Goal: Task Accomplishment & Management: Manage account settings

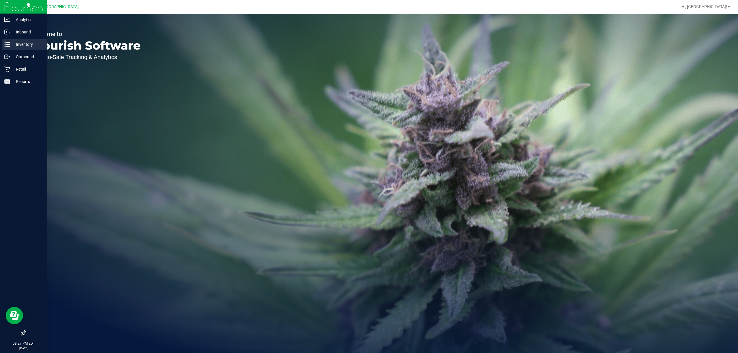
click at [32, 43] on p "Inventory" at bounding box center [27, 44] width 35 height 7
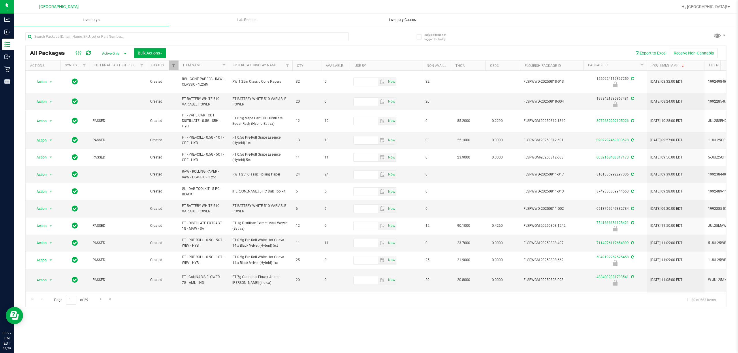
click at [395, 16] on uib-tab-heading "Inventory Counts" at bounding box center [402, 20] width 155 height 12
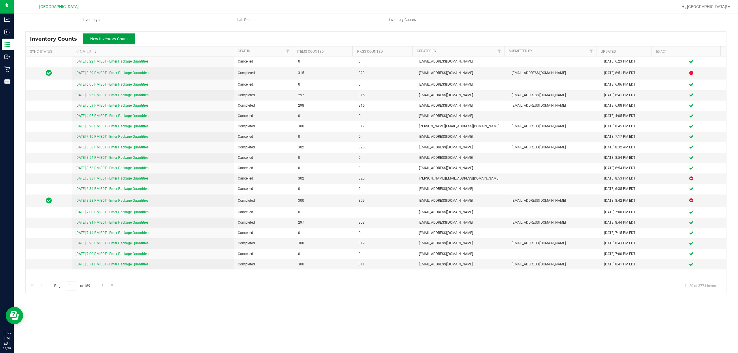
click at [101, 39] on span "New Inventory Count" at bounding box center [109, 39] width 38 height 5
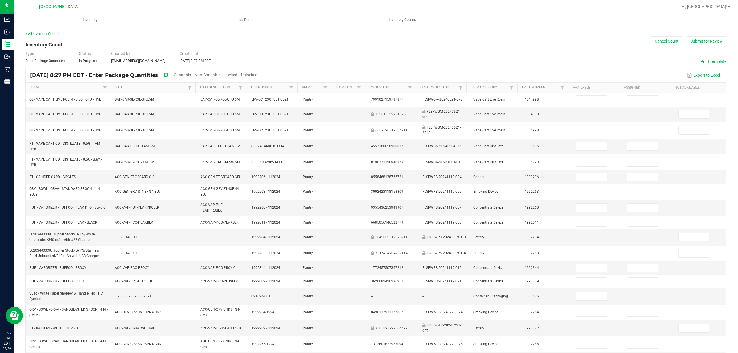
click at [191, 77] on span "Cannabis" at bounding box center [182, 75] width 17 height 5
click at [258, 75] on span "Unlocked" at bounding box center [249, 75] width 16 height 5
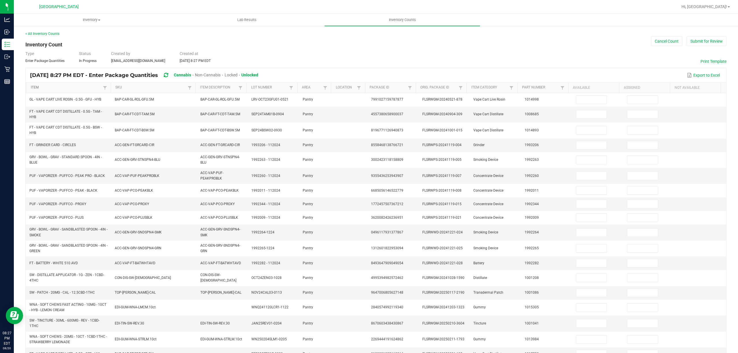
click at [60, 89] on link "Item" at bounding box center [66, 87] width 71 height 5
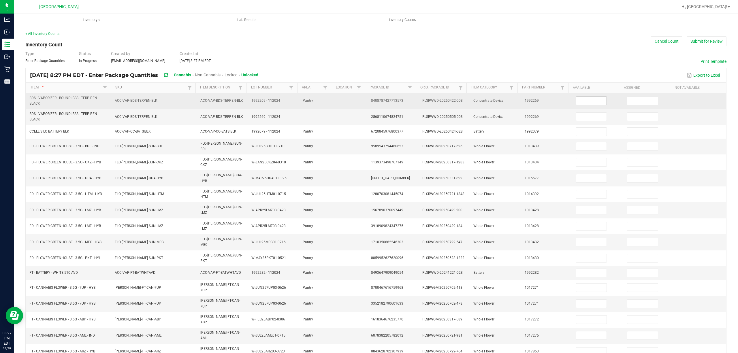
click at [596, 103] on input at bounding box center [591, 101] width 31 height 8
type input "1"
type input "8"
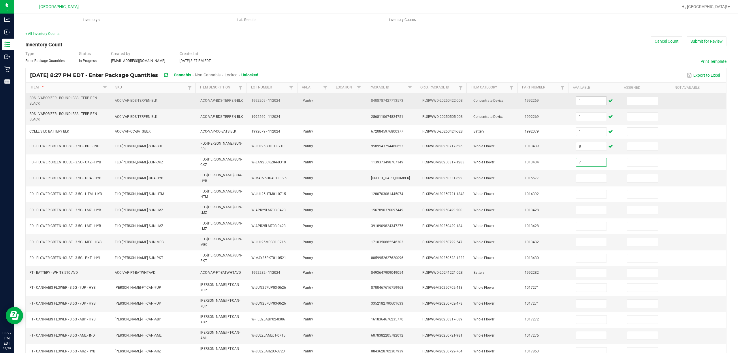
type input "7"
type input "4"
type input "12"
type input "5"
type input "8"
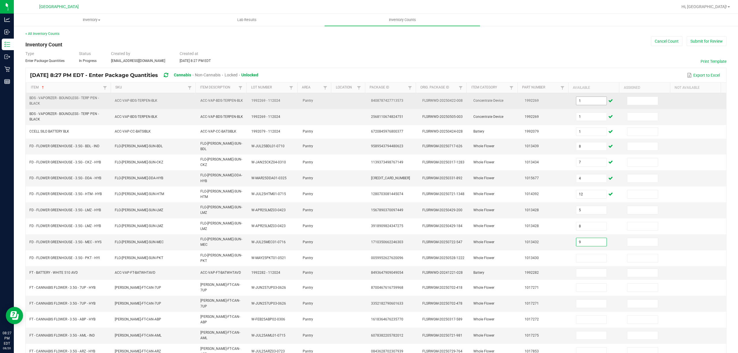
type input "9"
type input "3"
type input "1"
type input "3"
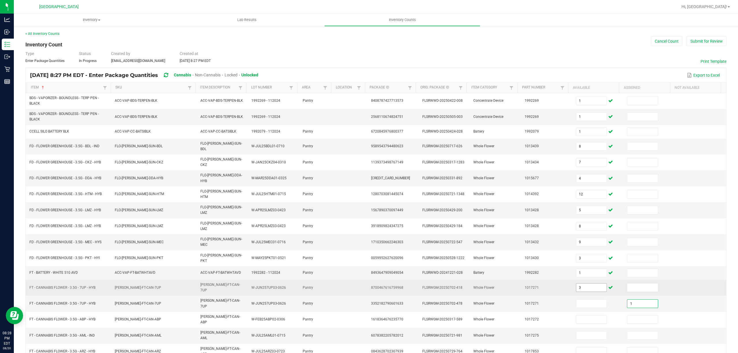
type input "1"
type input "19"
type input "1"
type input "11"
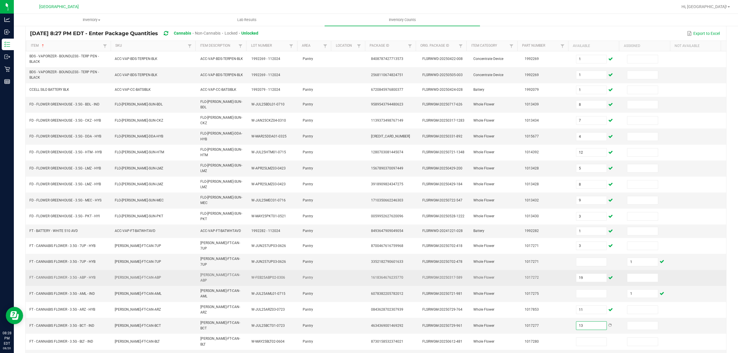
scroll to position [42, 0]
type input "13"
type input "17"
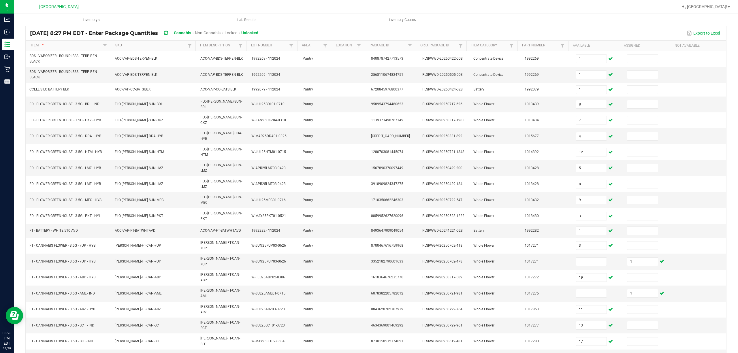
type input "16"
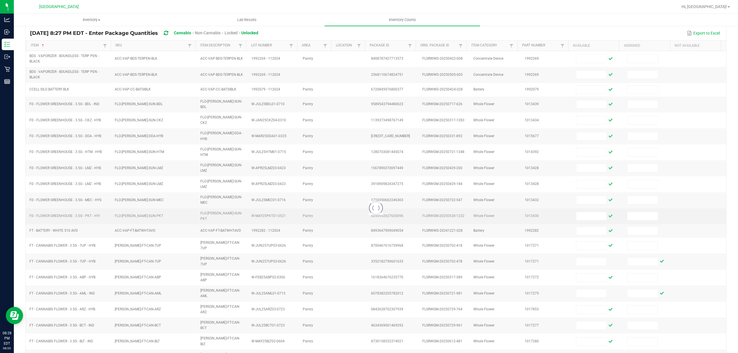
scroll to position [37, 0]
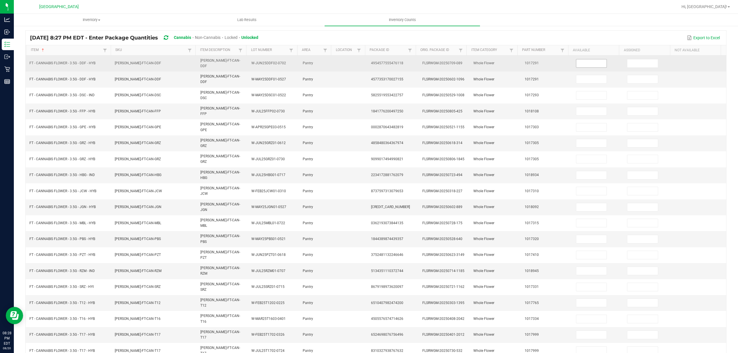
drag, startPoint x: 579, startPoint y: 57, endPoint x: 578, endPoint y: 61, distance: 4.0
click at [578, 59] on td at bounding box center [597, 64] width 51 height 16
click at [578, 62] on input at bounding box center [591, 63] width 31 height 8
type input "2"
type input "3"
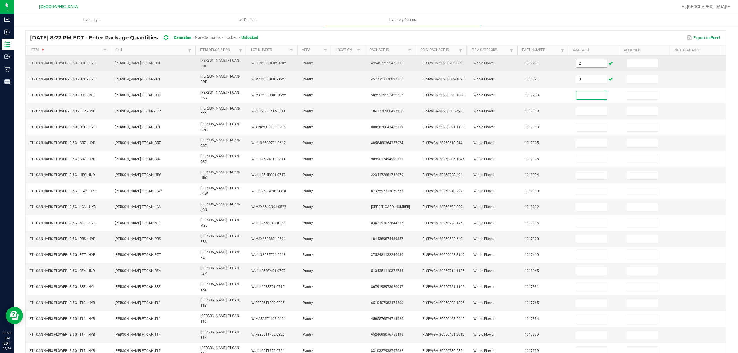
click at [576, 60] on input "2" at bounding box center [591, 63] width 31 height 8
type input "5"
type input "0"
click at [586, 60] on input "5" at bounding box center [591, 63] width 31 height 8
type input "18"
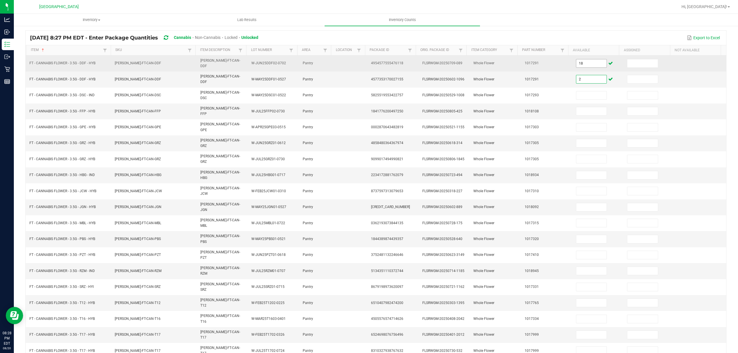
type input "2"
type input "3"
type input "19"
type input "20"
type input "4"
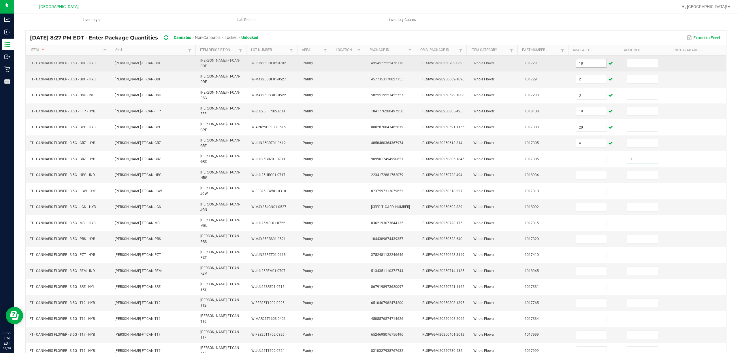
type input "1"
type input "3"
type input "1"
type input "16"
type input "2"
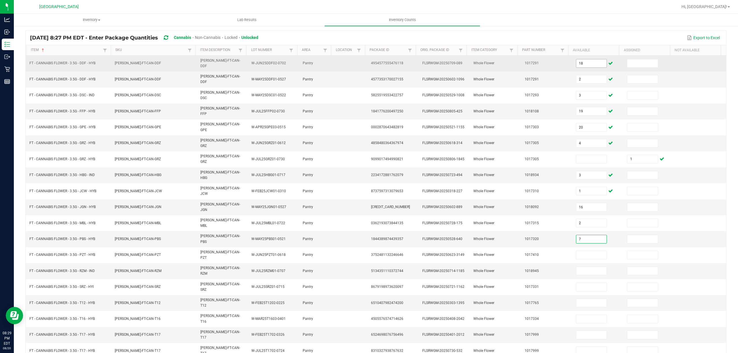
type input "7"
type input "4"
type input "17"
type input "8"
type input "26"
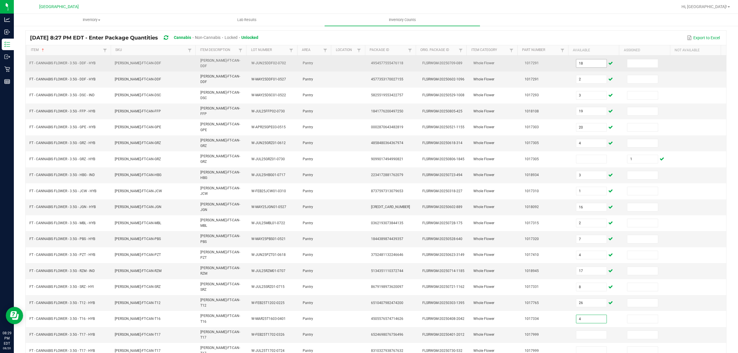
type input "4"
type input "2"
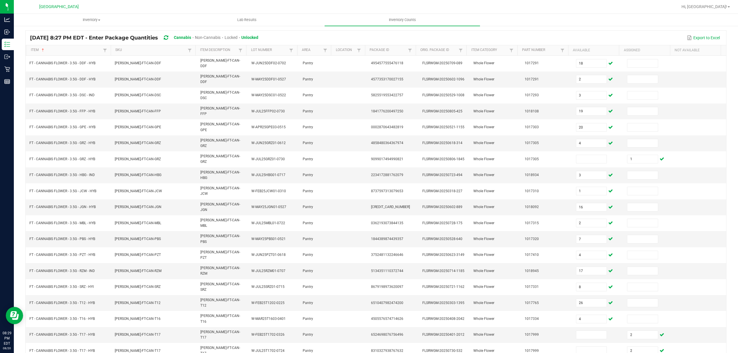
type input "1"
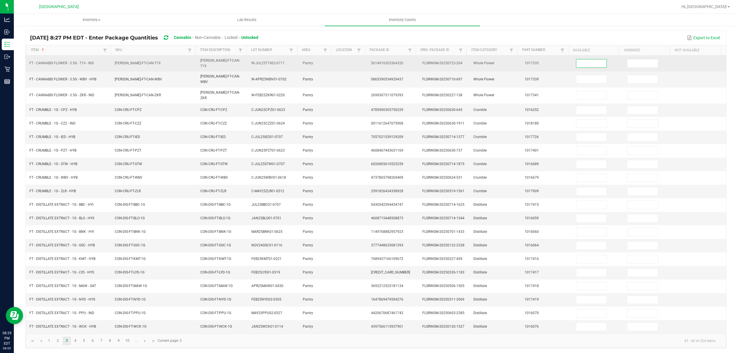
click at [579, 63] on input at bounding box center [591, 63] width 31 height 8
type input "18"
type input "20"
type input "11"
type input "1"
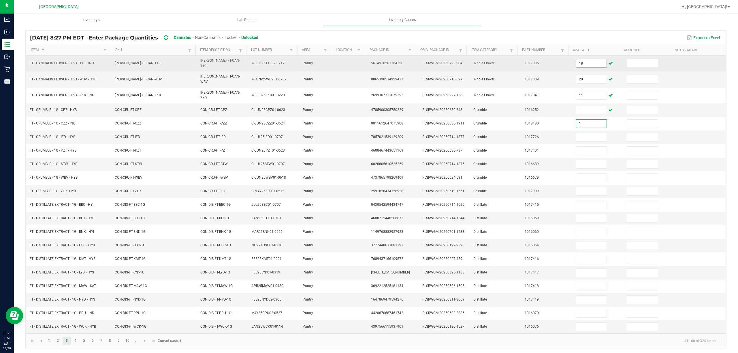
type input "1"
type input "6"
type input "3"
type input "4"
type input "7"
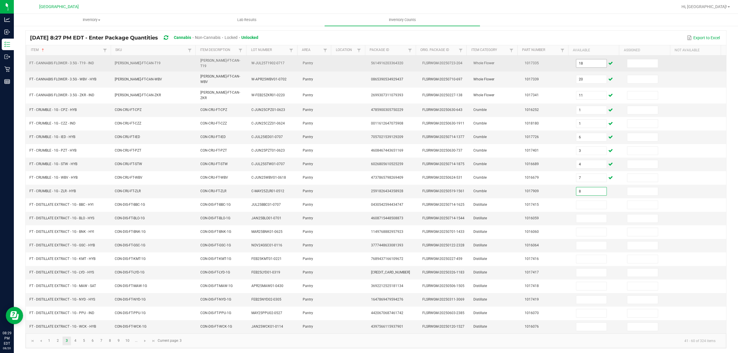
type input "8"
type input "0"
type input "2"
type input "11"
type input "9"
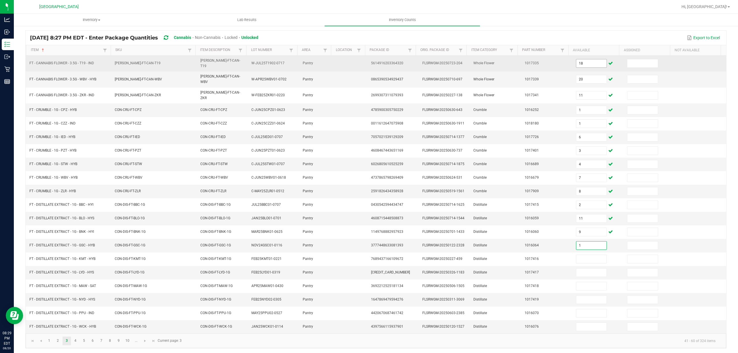
type input "1"
type input "6"
type input "1"
type input "5"
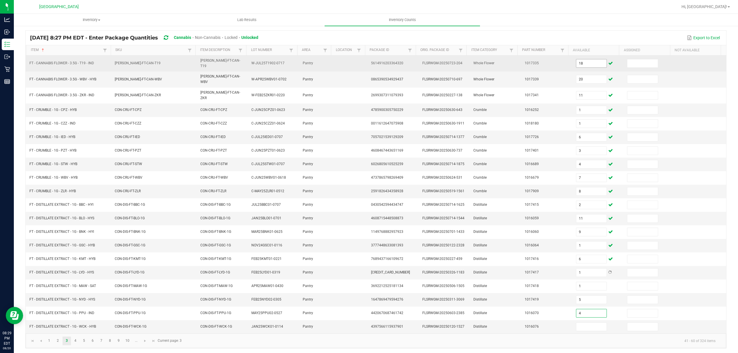
type input "4"
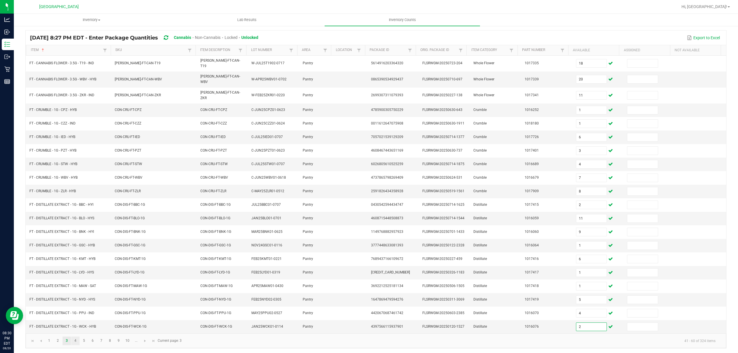
type input "2"
click at [74, 340] on link "4" at bounding box center [75, 341] width 8 height 9
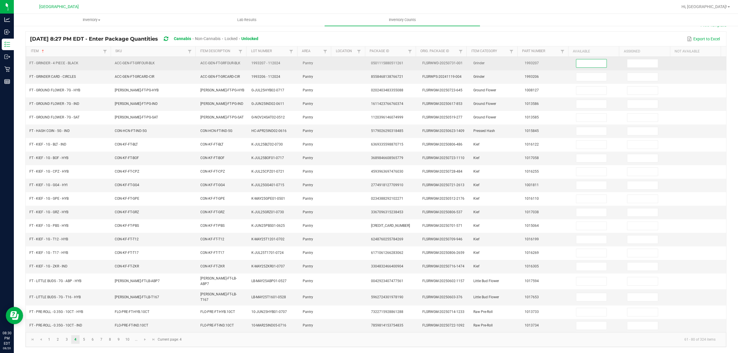
click at [586, 63] on input at bounding box center [591, 63] width 31 height 8
type input "0"
click at [586, 63] on input "0" at bounding box center [591, 63] width 31 height 8
type input "1"
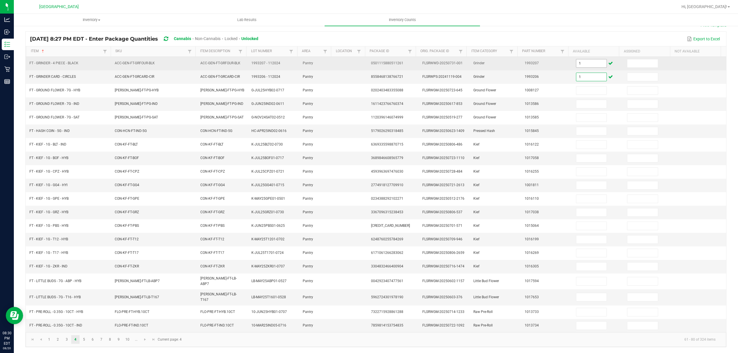
type input "1"
type input "11"
type input "8"
type input "1"
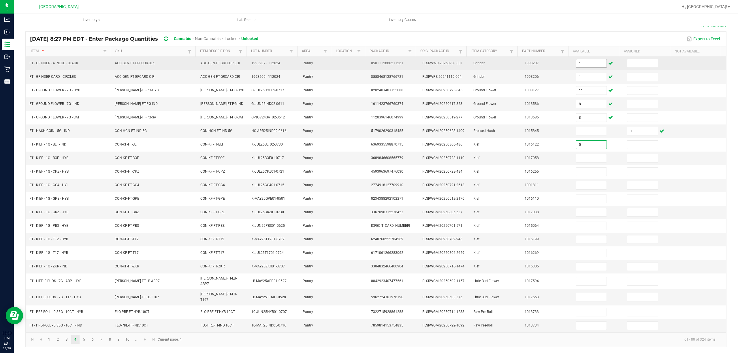
type input "5"
type input "3"
type input "6"
type input "2"
type input "8"
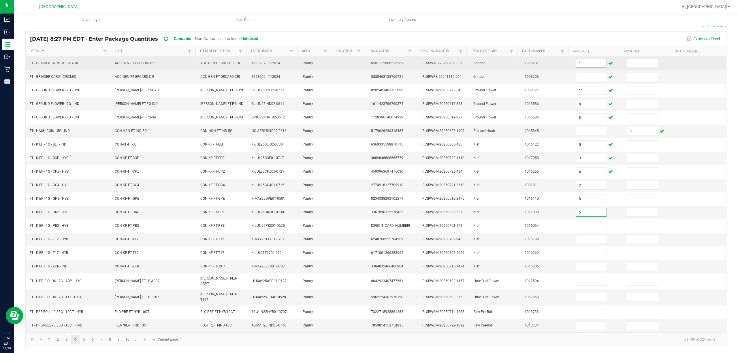
type input "5"
type input "7"
type input "6"
type input "7"
type input "3"
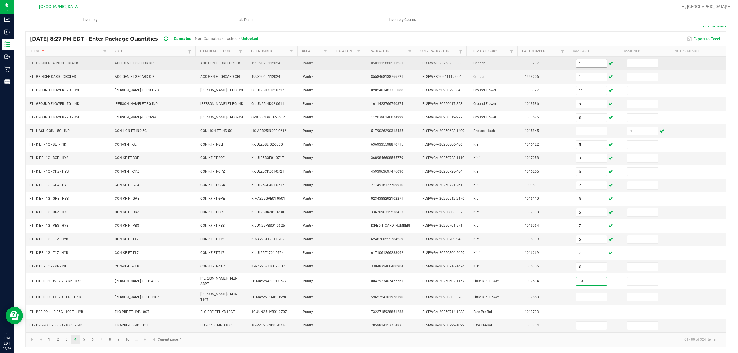
type input "18"
type input "8"
type input "4"
type input "7"
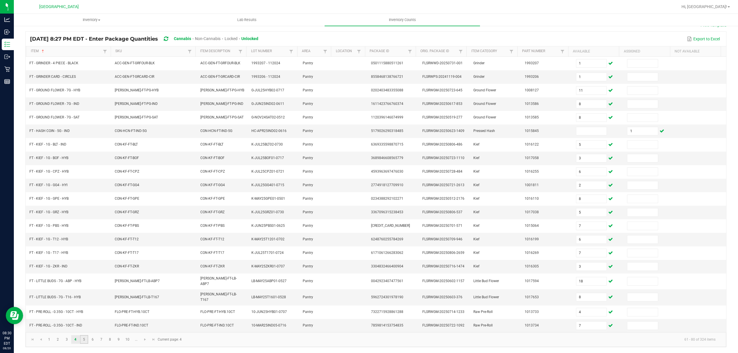
click at [82, 341] on link "5" at bounding box center [84, 339] width 8 height 9
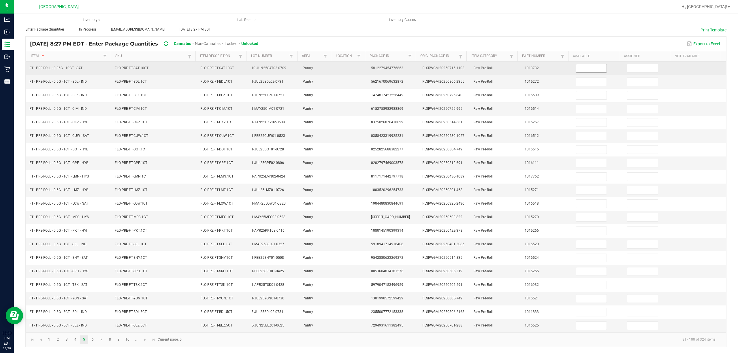
click at [581, 64] on input at bounding box center [591, 68] width 31 height 8
type input "19"
type input "25"
type input "5"
type input "1"
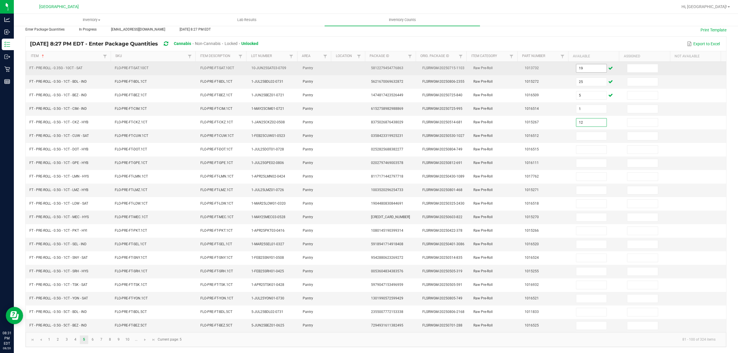
type input "12"
type input "7"
type input "5"
type input "14"
type input "25"
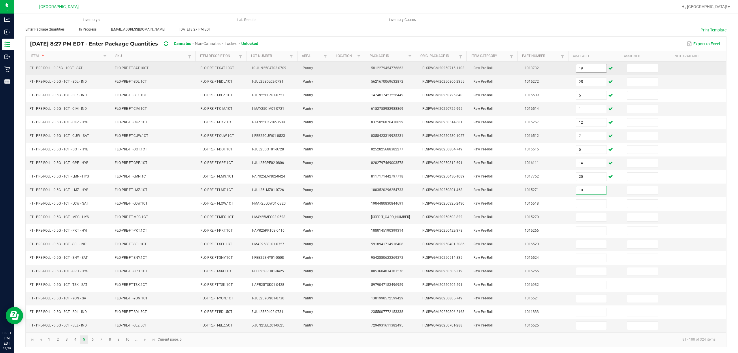
type input "10"
type input "3"
type input "9"
type input "3"
type input "16"
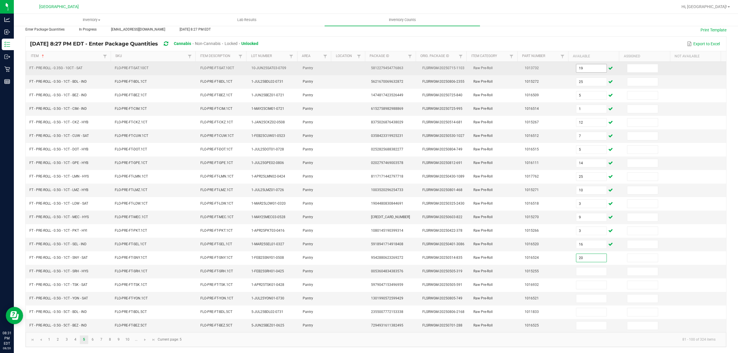
type input "20"
type input "24"
type input "22"
type input "12"
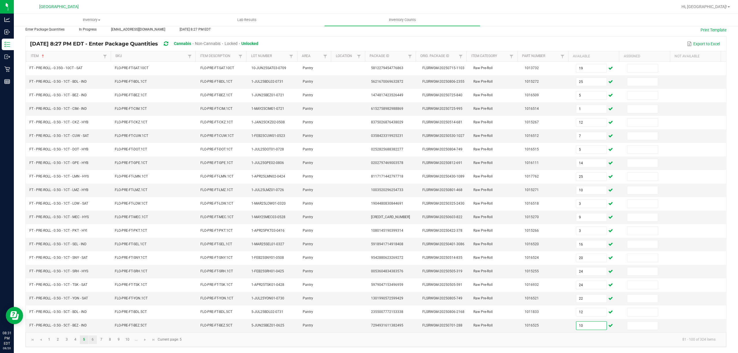
type input "10"
drag, startPoint x: 89, startPoint y: 339, endPoint x: 95, endPoint y: 337, distance: 6.2
click at [90, 339] on link "6" at bounding box center [92, 340] width 8 height 9
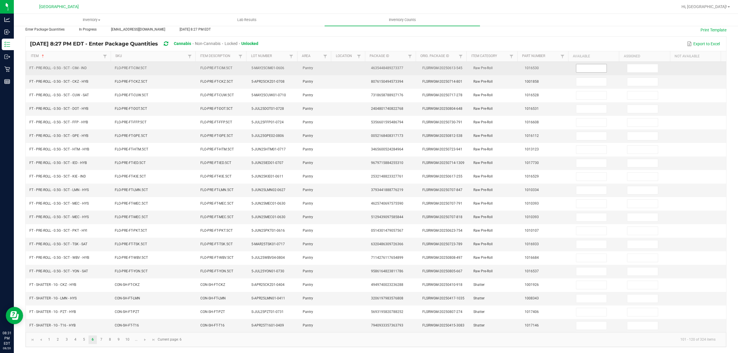
click at [577, 64] on input at bounding box center [591, 68] width 31 height 8
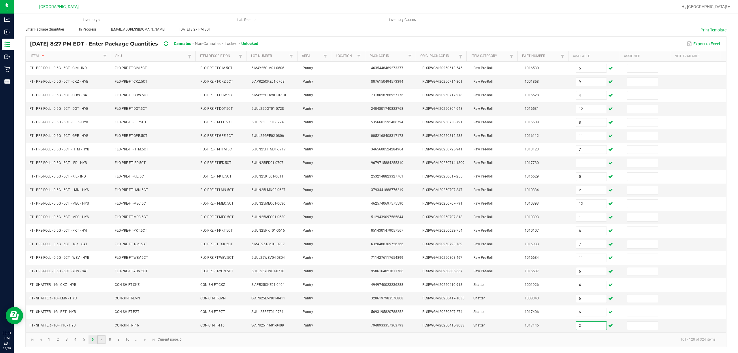
click at [102, 338] on link "7" at bounding box center [101, 340] width 8 height 9
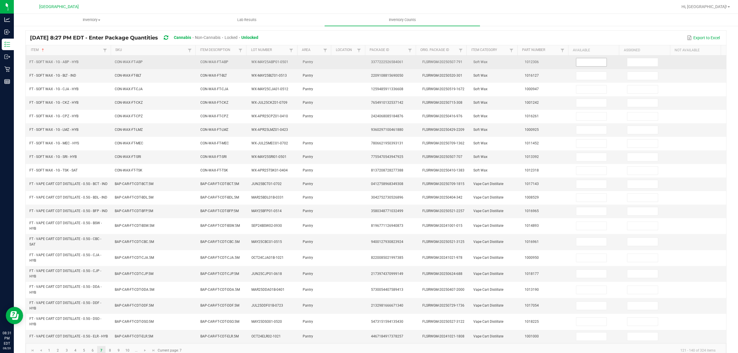
click at [587, 63] on input at bounding box center [591, 62] width 31 height 8
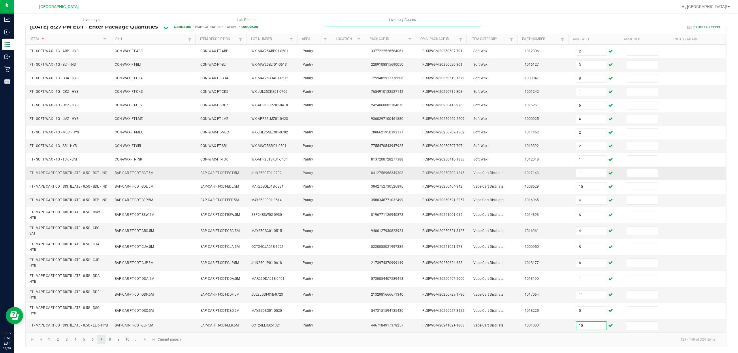
scroll to position [62, 0]
click at [110, 338] on link "8" at bounding box center [110, 339] width 8 height 9
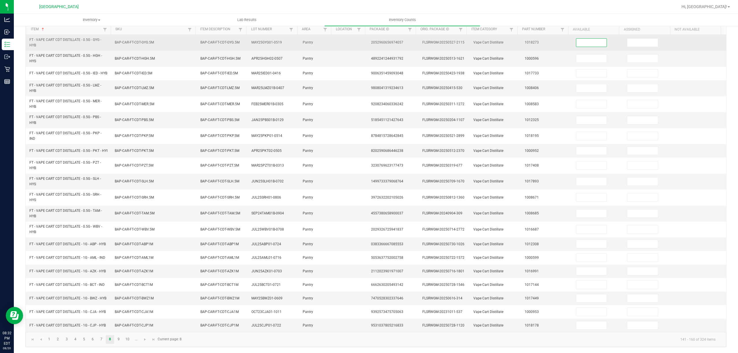
click at [576, 39] on input at bounding box center [591, 43] width 31 height 8
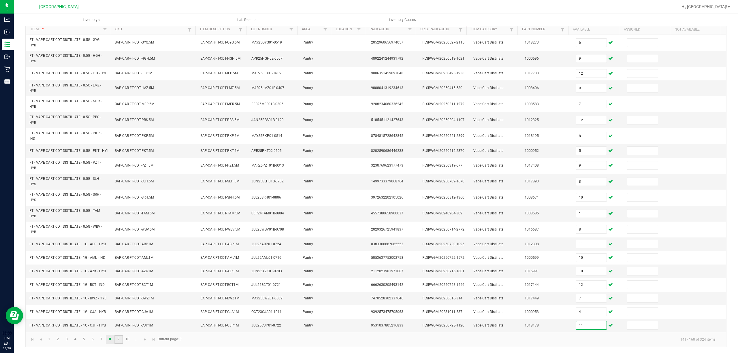
click at [120, 344] on link "9" at bounding box center [118, 339] width 8 height 9
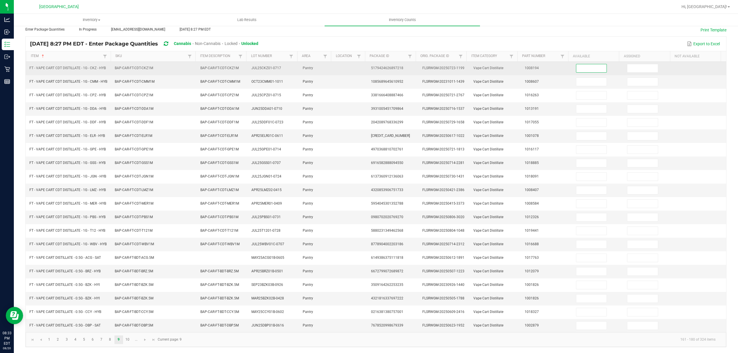
click at [576, 64] on input at bounding box center [591, 68] width 31 height 8
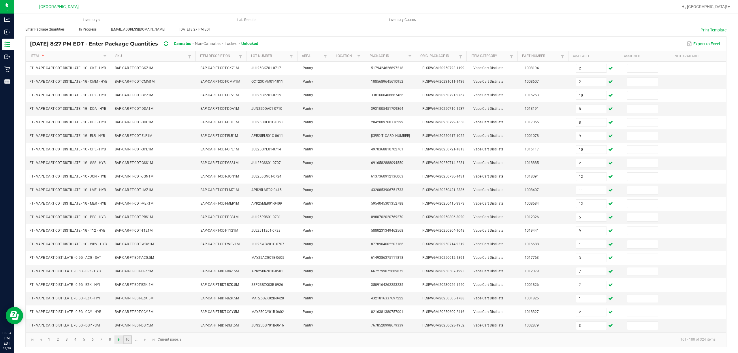
click at [125, 338] on link "10" at bounding box center [127, 340] width 8 height 9
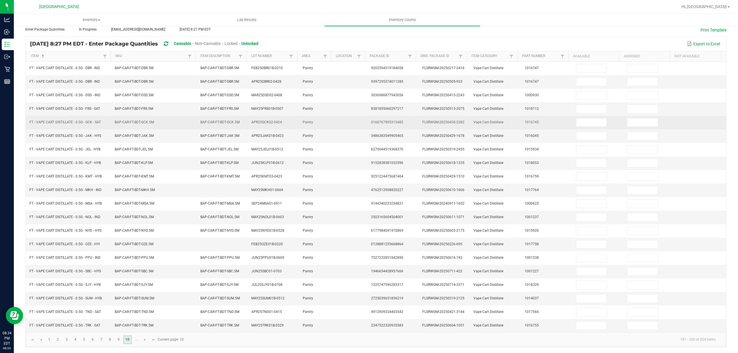
scroll to position [37, 0]
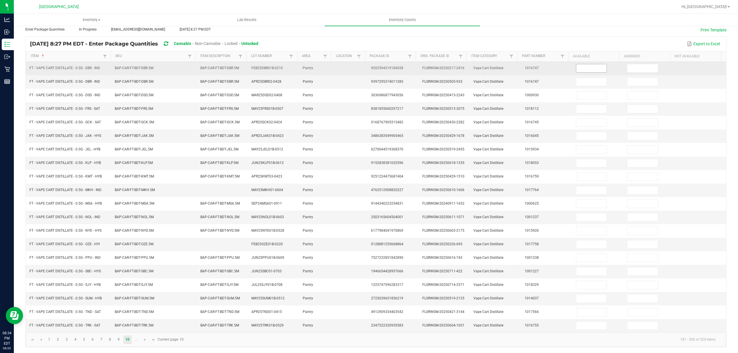
click at [581, 64] on input at bounding box center [591, 68] width 31 height 8
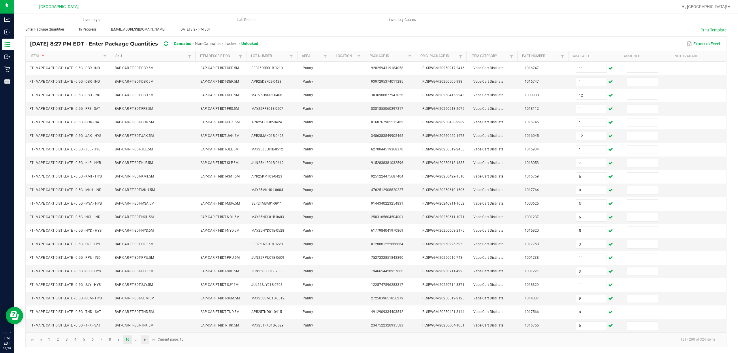
click at [144, 340] on span "Go to the next page" at bounding box center [145, 340] width 5 height 5
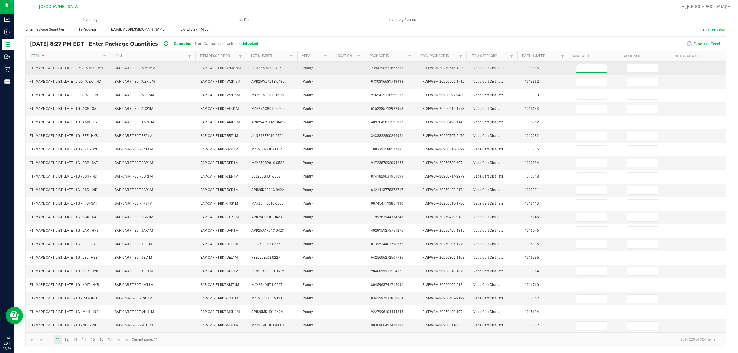
click at [591, 64] on input at bounding box center [591, 68] width 31 height 8
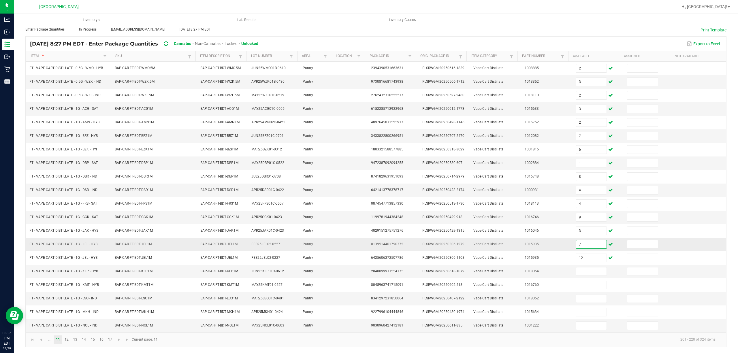
click at [576, 243] on input "7" at bounding box center [591, 244] width 31 height 8
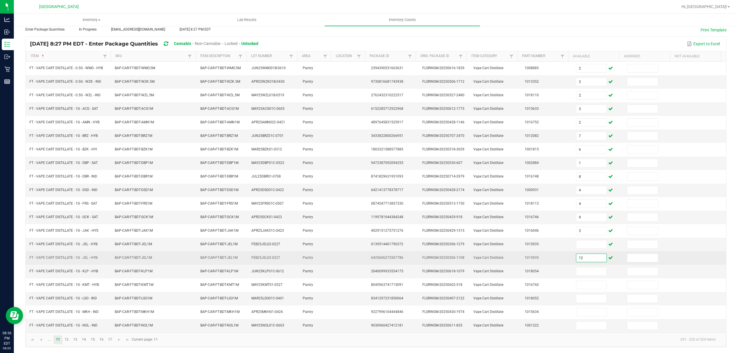
click at [589, 255] on input "12" at bounding box center [591, 258] width 31 height 8
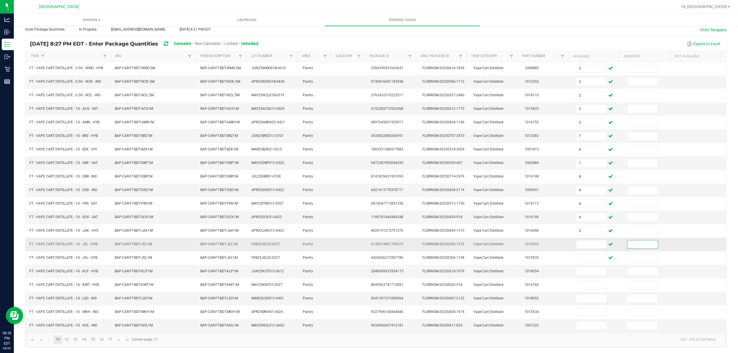
click at [627, 244] on input at bounding box center [642, 244] width 31 height 8
click at [589, 272] on input at bounding box center [591, 271] width 31 height 8
click at [69, 341] on link "12" at bounding box center [67, 340] width 8 height 9
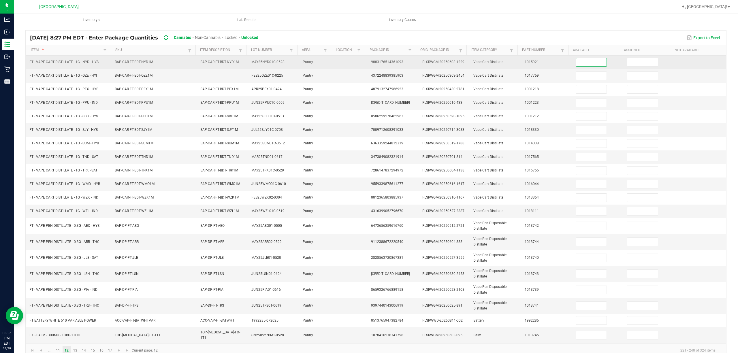
click at [581, 62] on input at bounding box center [591, 62] width 31 height 8
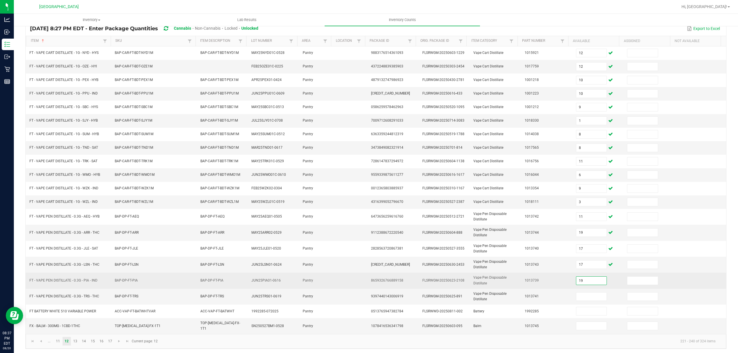
scroll to position [51, 0]
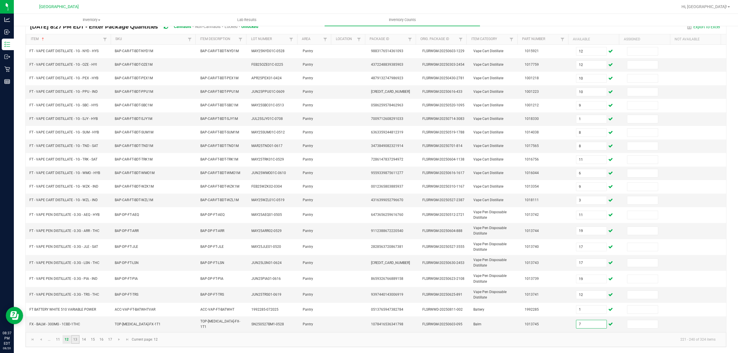
click at [74, 337] on link "13" at bounding box center [75, 339] width 8 height 9
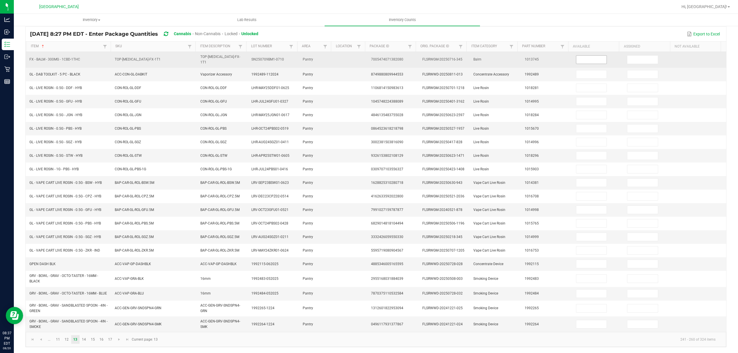
click at [589, 56] on input at bounding box center [591, 60] width 31 height 8
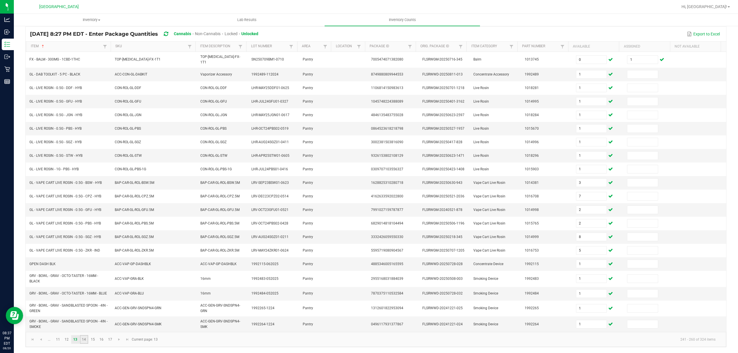
click at [86, 341] on link "14" at bounding box center [84, 339] width 8 height 9
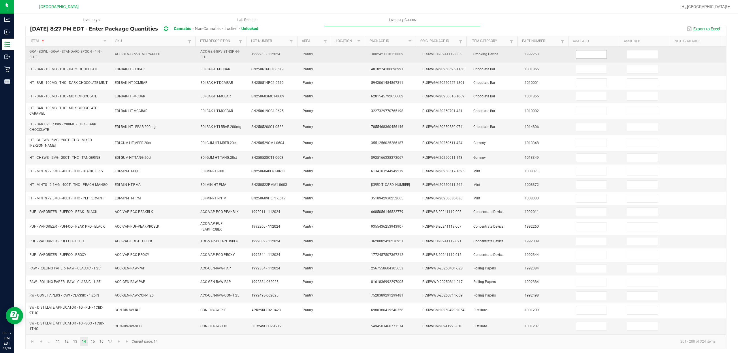
click at [572, 52] on td at bounding box center [597, 55] width 51 height 16
click at [576, 52] on input at bounding box center [591, 54] width 31 height 8
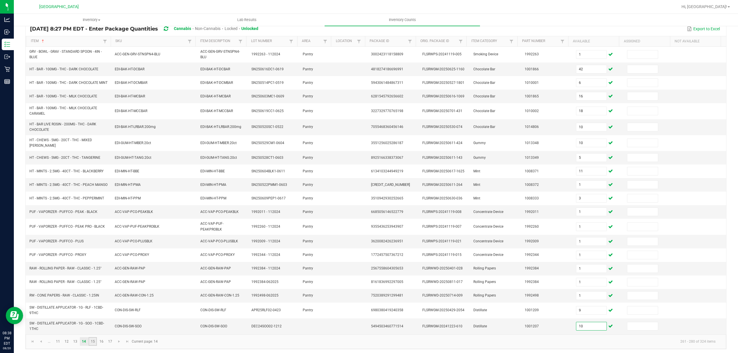
click at [93, 346] on link "15" at bounding box center [92, 341] width 8 height 9
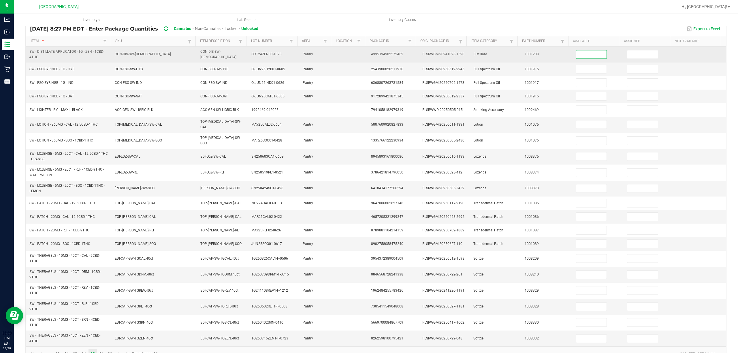
click at [577, 54] on input at bounding box center [591, 54] width 31 height 8
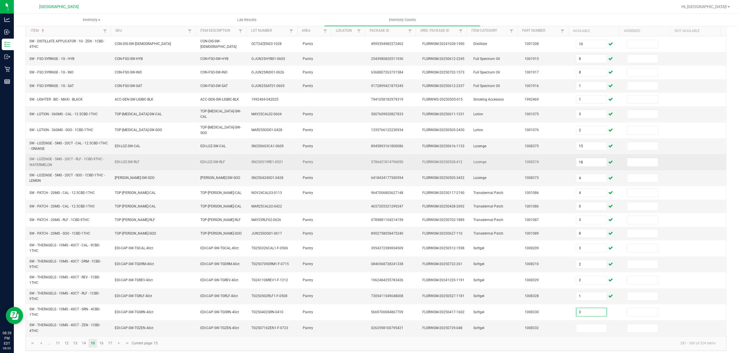
scroll to position [60, 0]
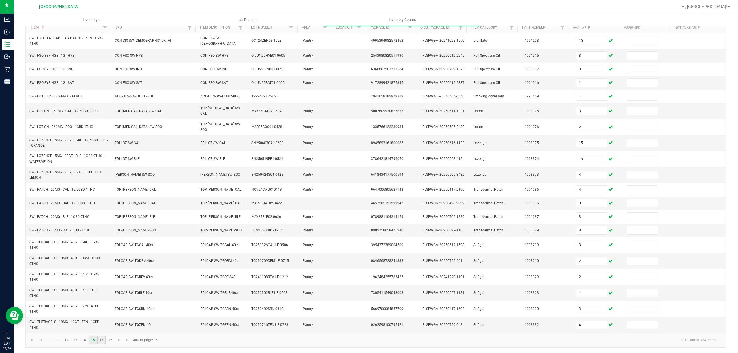
click at [103, 337] on link "16" at bounding box center [101, 340] width 8 height 9
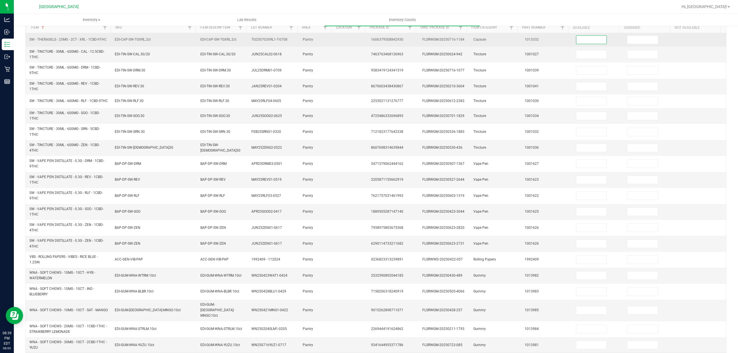
click at [581, 38] on input at bounding box center [591, 40] width 31 height 8
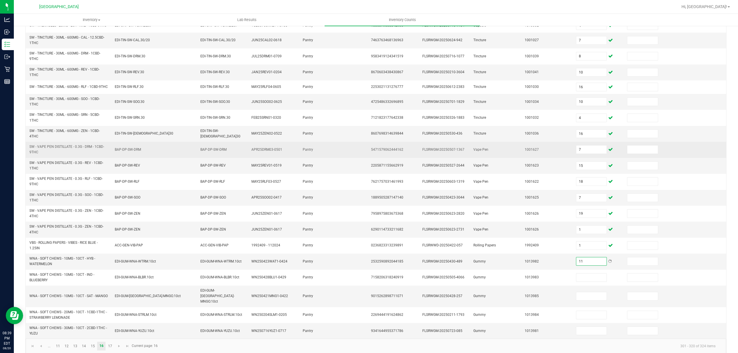
scroll to position [82, 0]
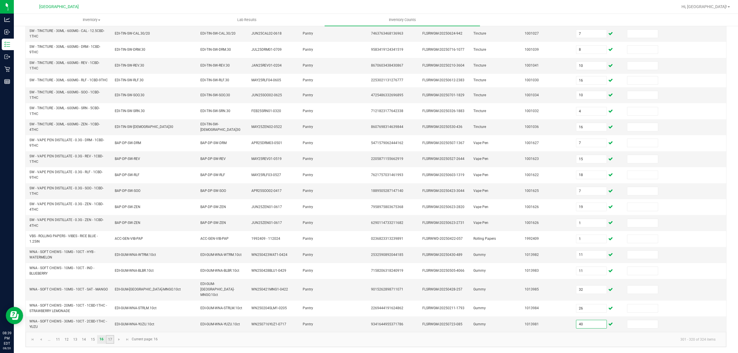
click at [113, 336] on link "17" at bounding box center [110, 339] width 8 height 9
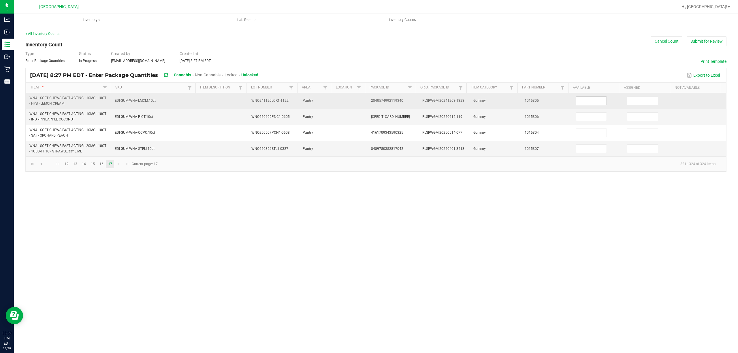
click at [588, 100] on input at bounding box center [591, 101] width 31 height 8
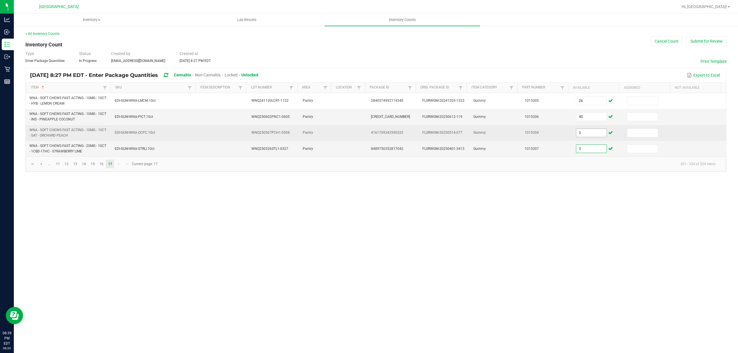
click at [583, 135] on input "3" at bounding box center [591, 133] width 31 height 8
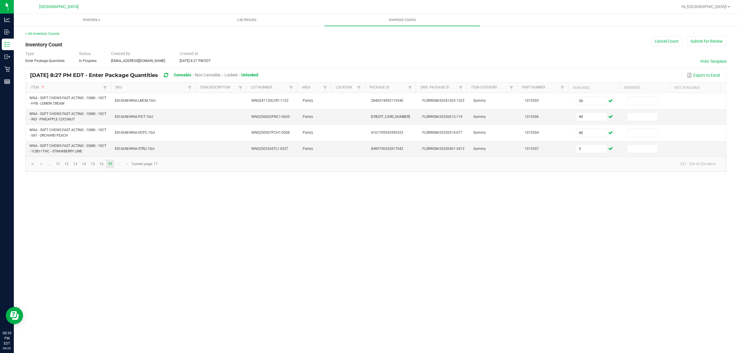
click at [413, 161] on kendo-pager-info "321 - 324 of 324 items" at bounding box center [440, 164] width 559 height 10
click at [589, 116] on input "40" at bounding box center [591, 117] width 31 height 8
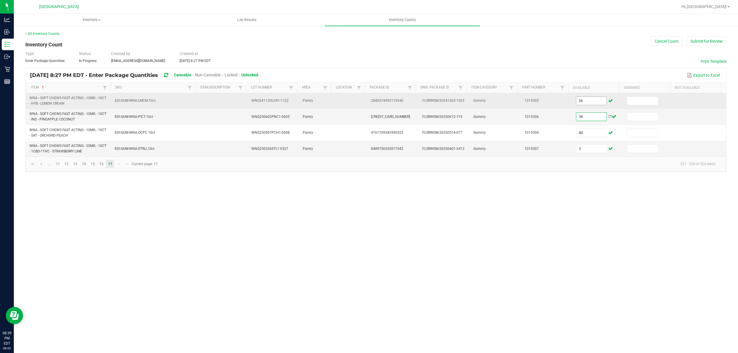
click at [586, 99] on input "26" at bounding box center [591, 101] width 31 height 8
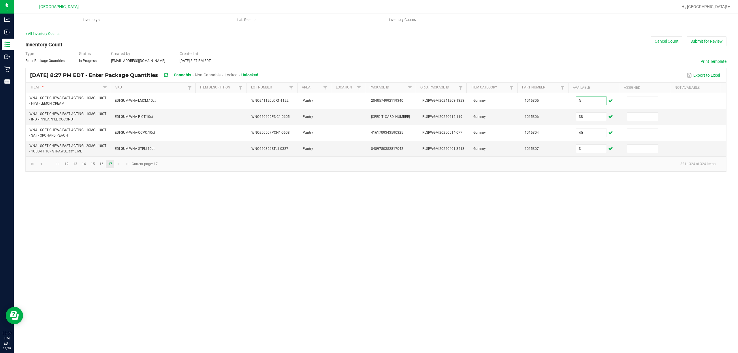
click at [487, 226] on div "Inventory All packages All inventory Waste log Create inventory Lab Results Inv…" at bounding box center [376, 183] width 724 height 339
click at [698, 44] on button "Submit for Review" at bounding box center [707, 41] width 40 height 10
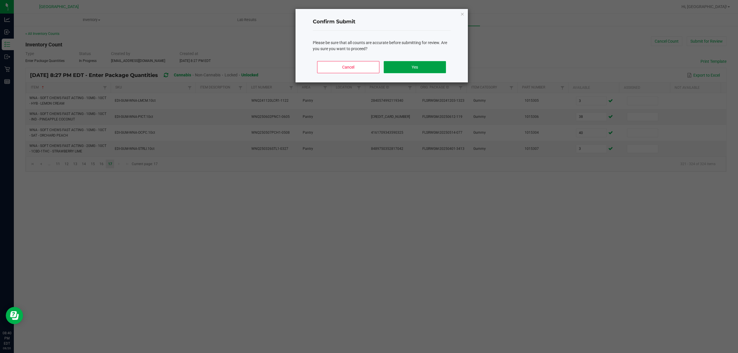
click at [442, 62] on button "Yes" at bounding box center [415, 67] width 62 height 12
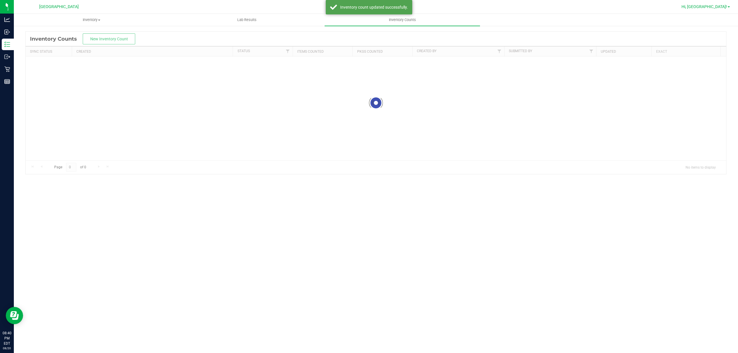
click at [716, 5] on span "Hi, [GEOGRAPHIC_DATA]!" at bounding box center [704, 6] width 46 height 5
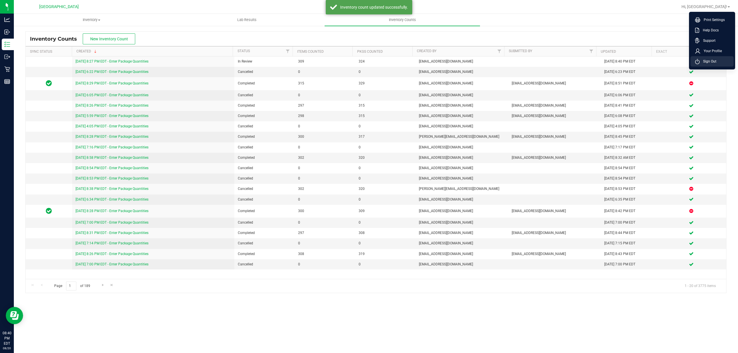
click at [700, 66] on li "Sign Out" at bounding box center [711, 61] width 43 height 10
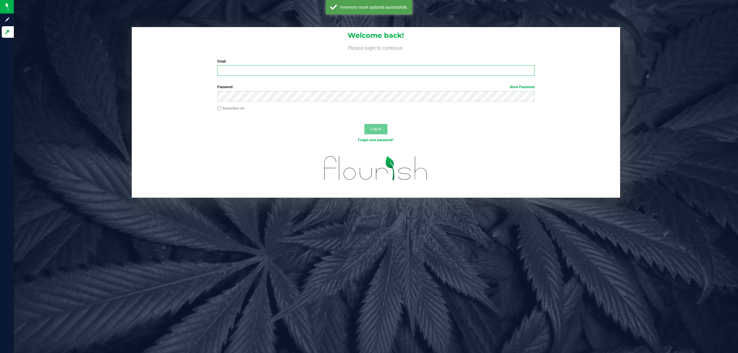
click at [405, 74] on input "Email" at bounding box center [375, 70] width 317 height 10
click at [364, 124] on button "Log In" at bounding box center [375, 129] width 23 height 10
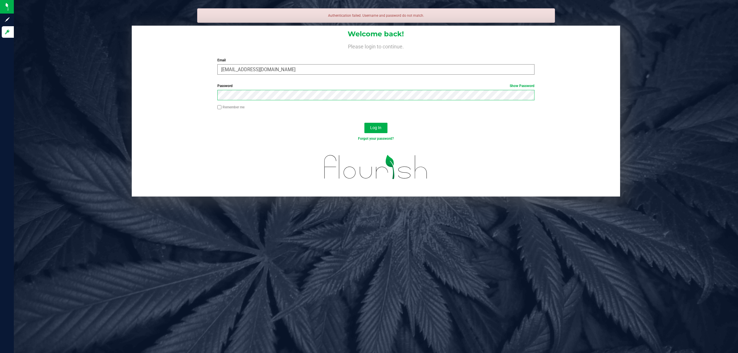
click at [364, 123] on button "Log In" at bounding box center [375, 128] width 23 height 10
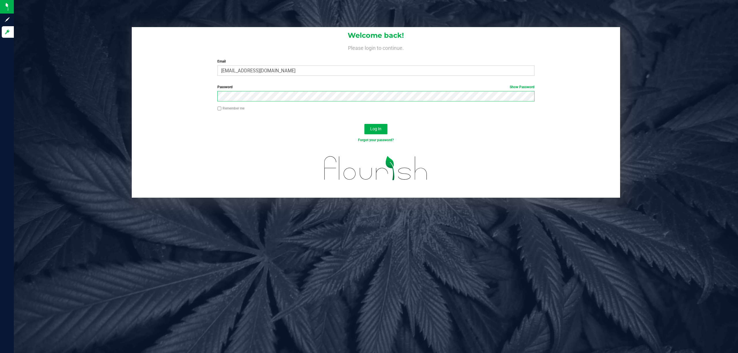
click at [364, 124] on button "Log In" at bounding box center [375, 129] width 23 height 10
